Goal: Connect with others: Connect with others

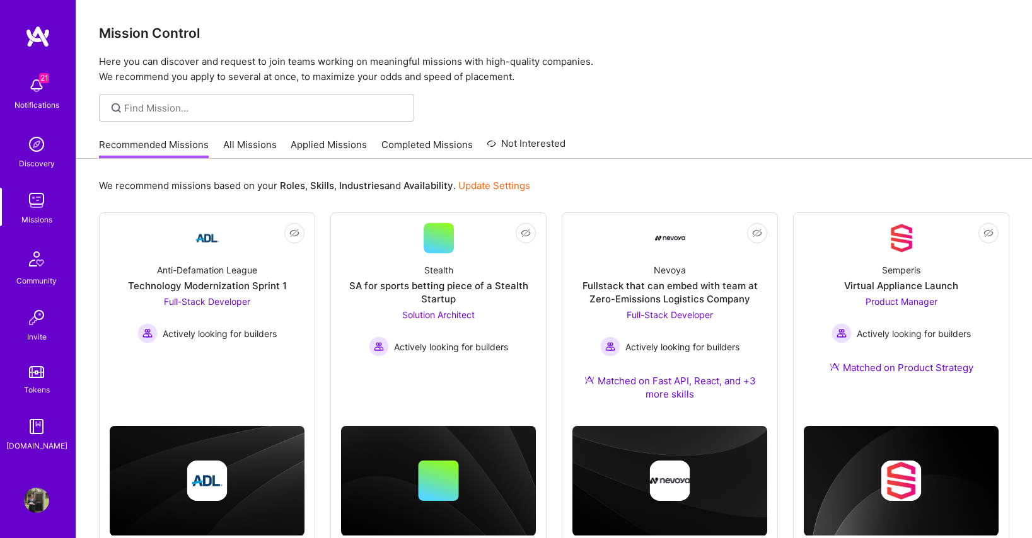
click at [43, 507] on img at bounding box center [36, 500] width 25 height 25
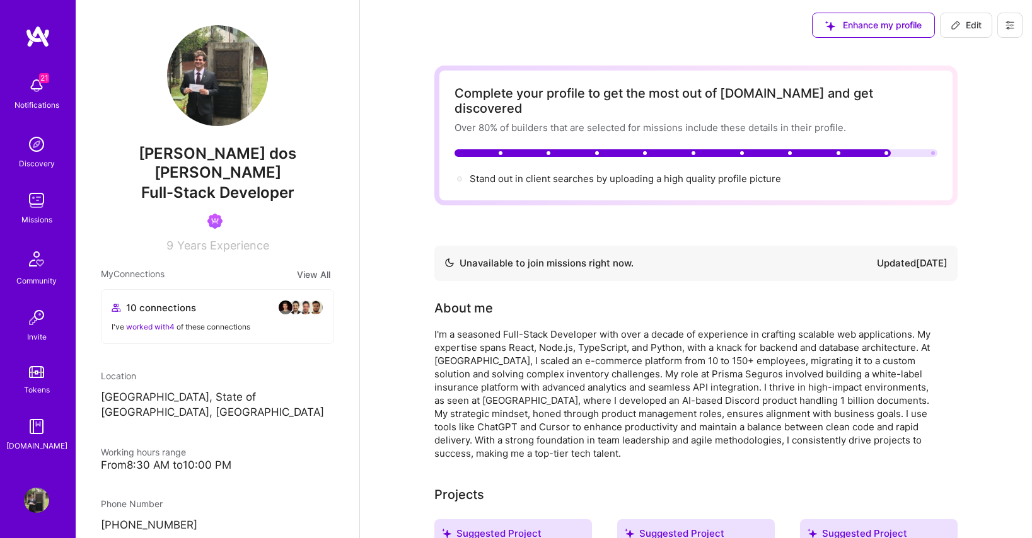
click at [33, 34] on img at bounding box center [37, 36] width 25 height 23
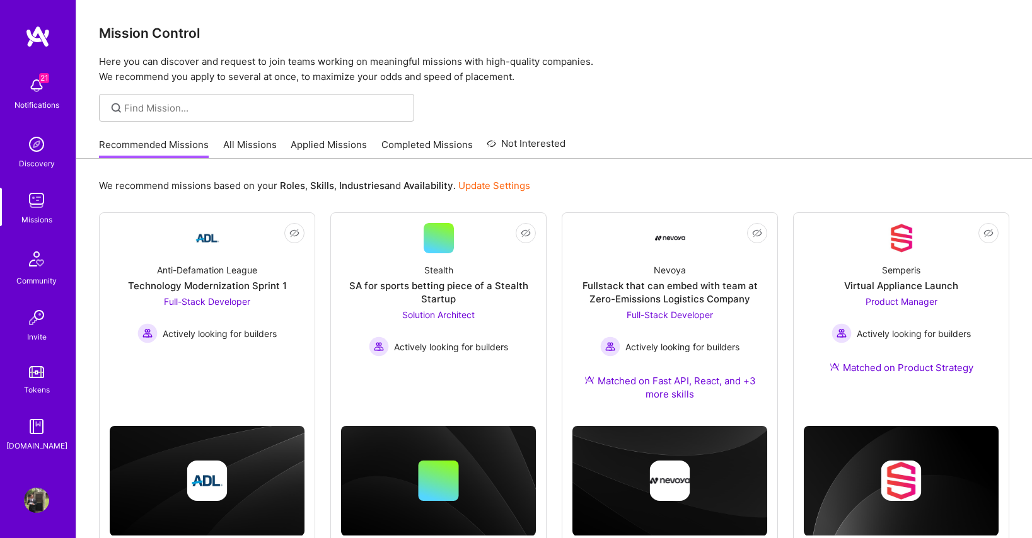
click at [26, 277] on div "Community" at bounding box center [36, 280] width 40 height 13
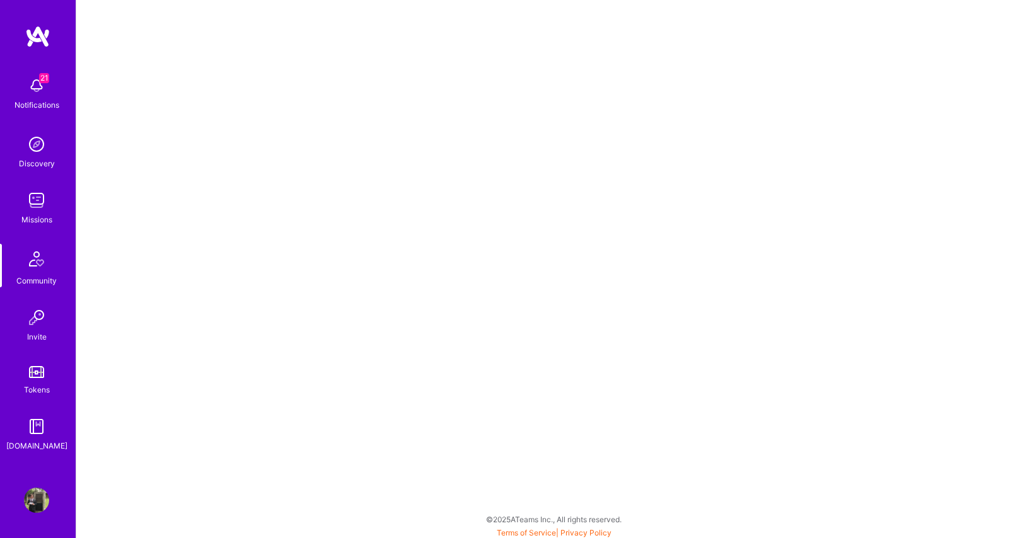
click at [34, 331] on div "Invite" at bounding box center [37, 336] width 20 height 13
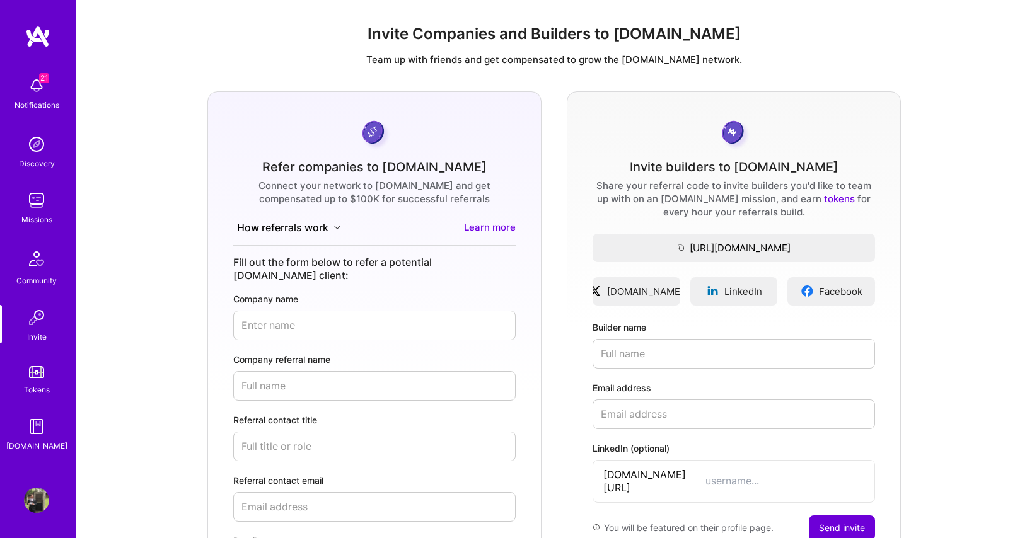
scroll to position [212, 0]
